Goal: Task Accomplishment & Management: Manage account settings

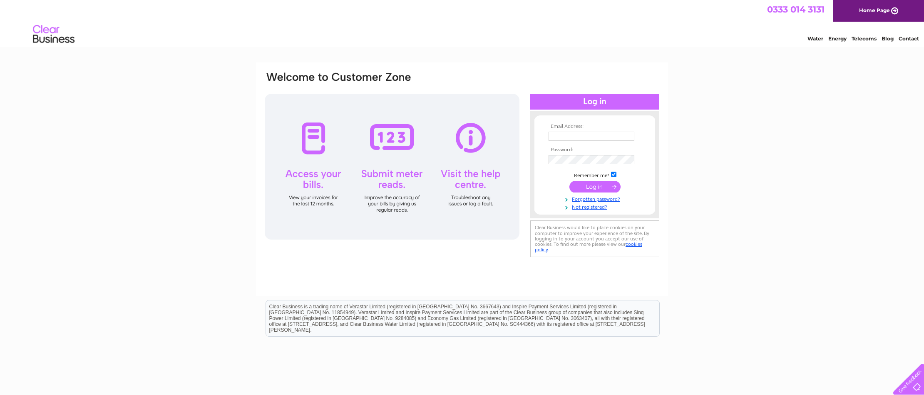
scroll to position [2, 0]
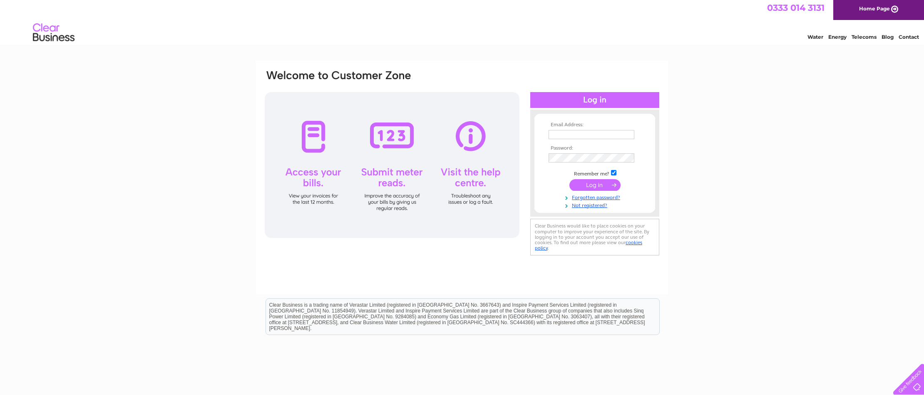
click at [553, 133] on input "text" at bounding box center [592, 134] width 86 height 9
type input "susanbranch3@gmail.com"
click at [594, 185] on input "submit" at bounding box center [595, 186] width 51 height 12
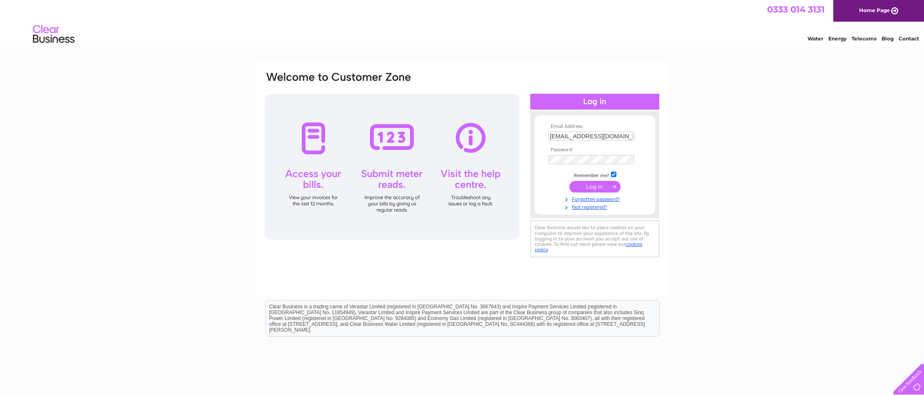
scroll to position [1, 0]
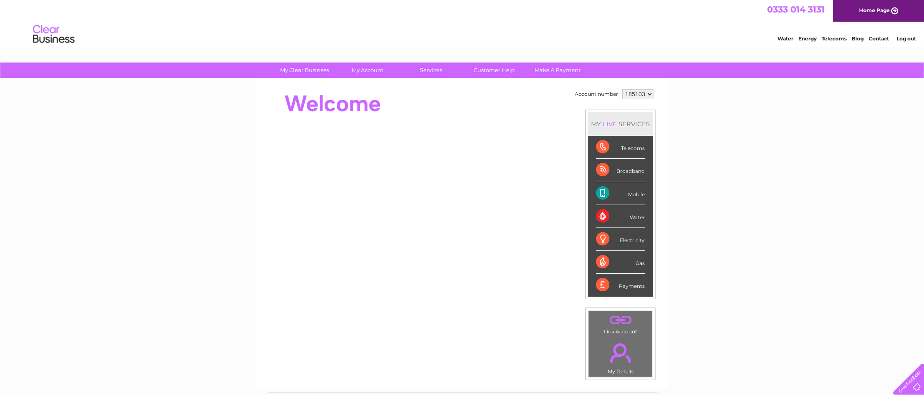
click at [598, 145] on div "Telecoms" at bounding box center [620, 147] width 49 height 23
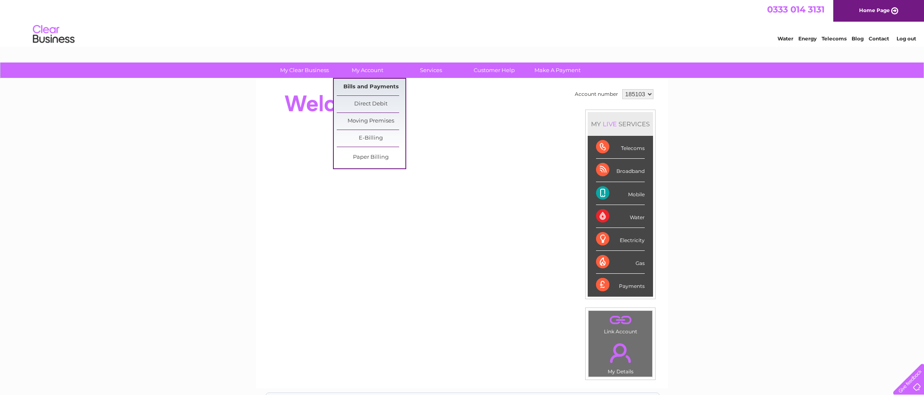
click at [369, 84] on link "Bills and Payments" at bounding box center [371, 87] width 69 height 17
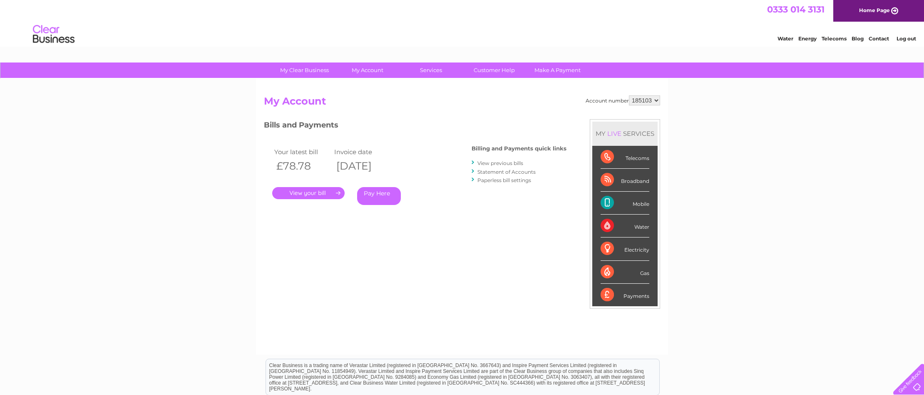
scroll to position [1, 0]
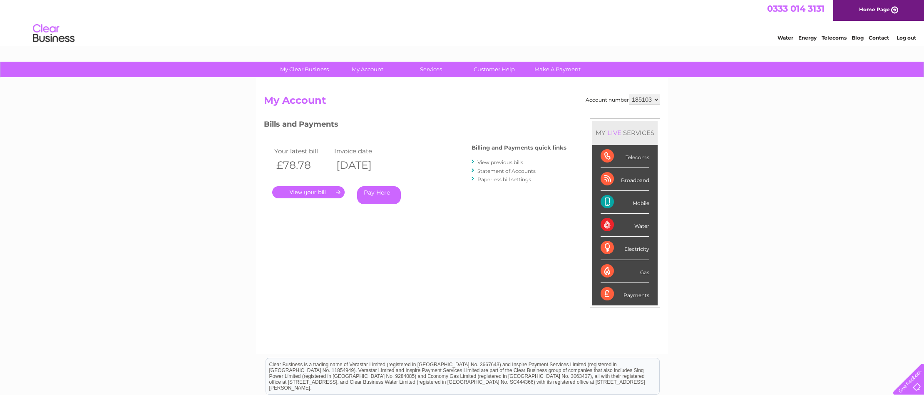
click at [308, 192] on link "." at bounding box center [308, 192] width 72 height 12
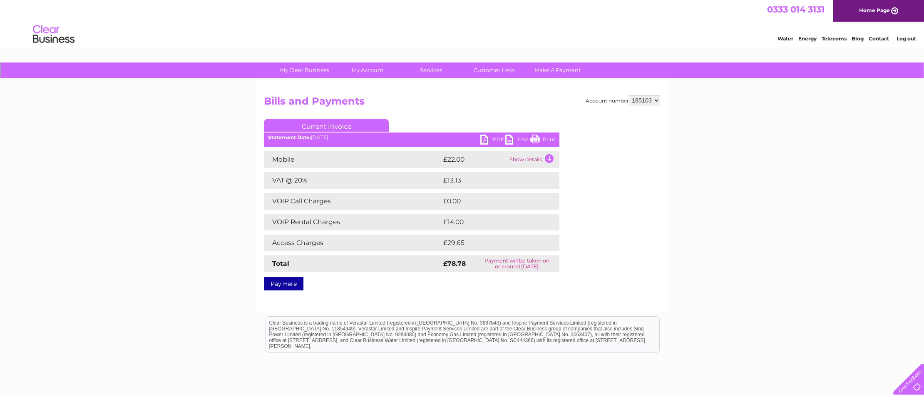
click at [486, 139] on link "PDF" at bounding box center [492, 140] width 25 height 12
click at [658, 101] on select "185103 321033" at bounding box center [644, 100] width 31 height 10
select select "321033"
click at [629, 95] on select "185103 321033" at bounding box center [644, 100] width 31 height 10
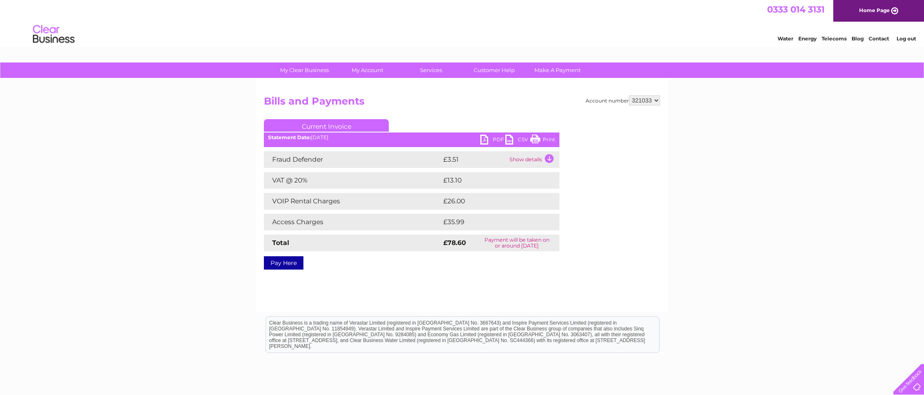
click at [486, 138] on link "PDF" at bounding box center [492, 140] width 25 height 12
